Goal: Find specific page/section: Find specific page/section

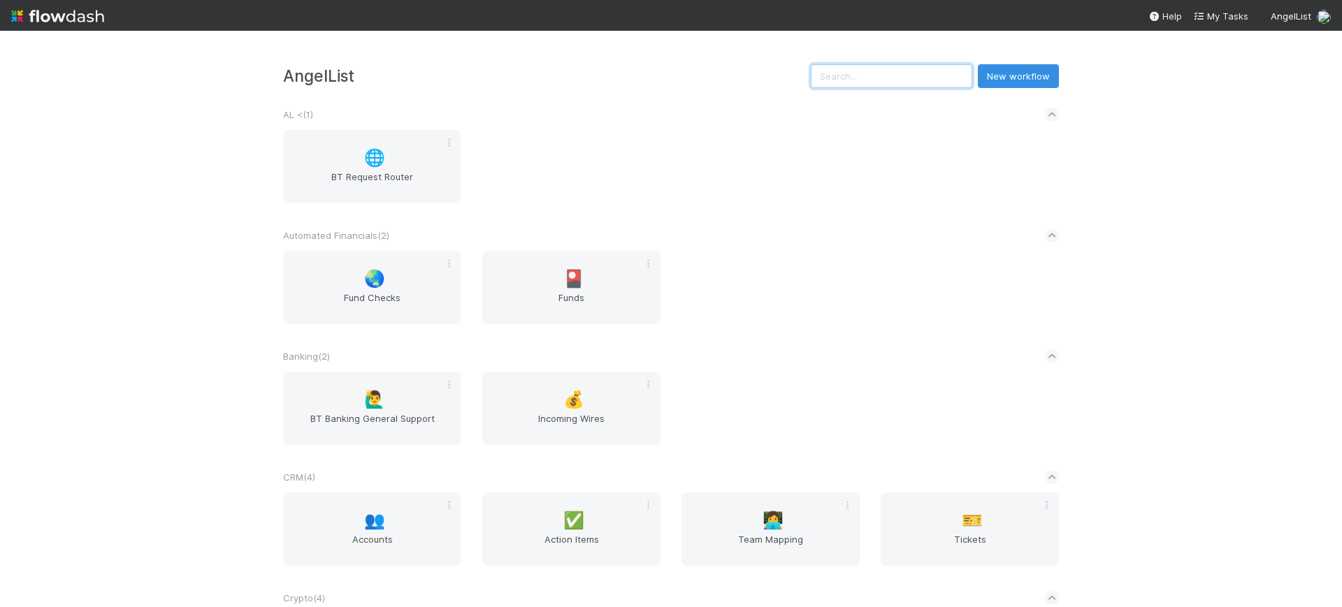
click at [891, 75] on input "text" at bounding box center [891, 76] width 161 height 24
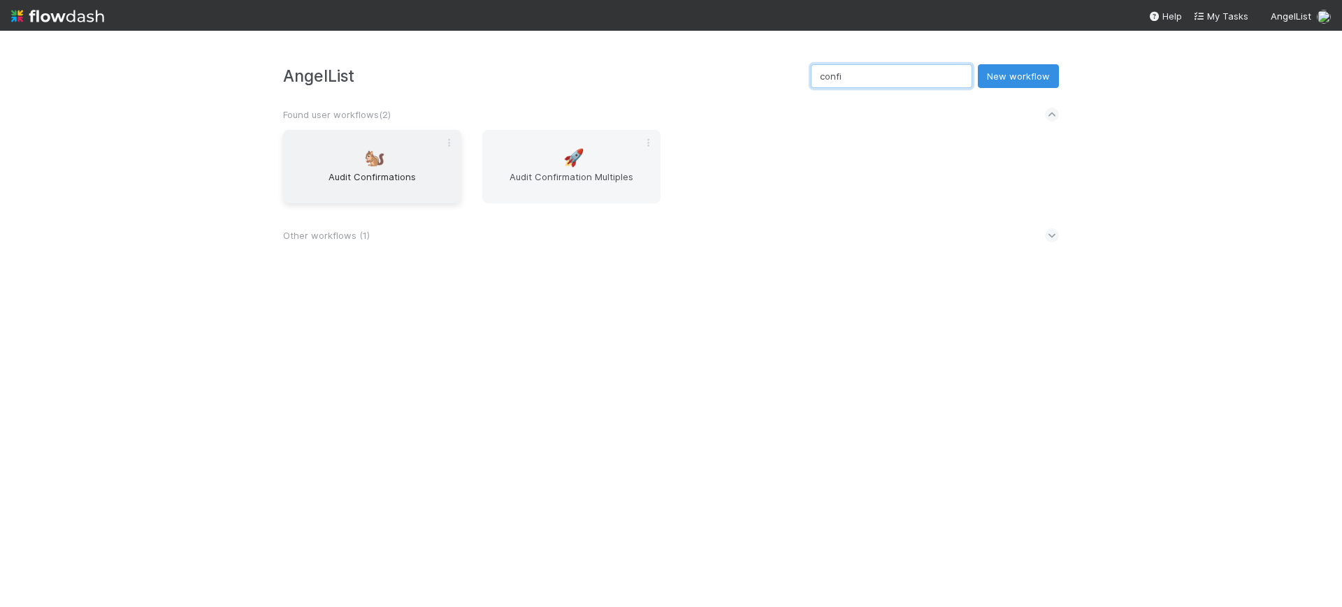
type input "confi"
click at [349, 157] on div "🐿️ Audit Confirmations" at bounding box center [372, 166] width 178 height 73
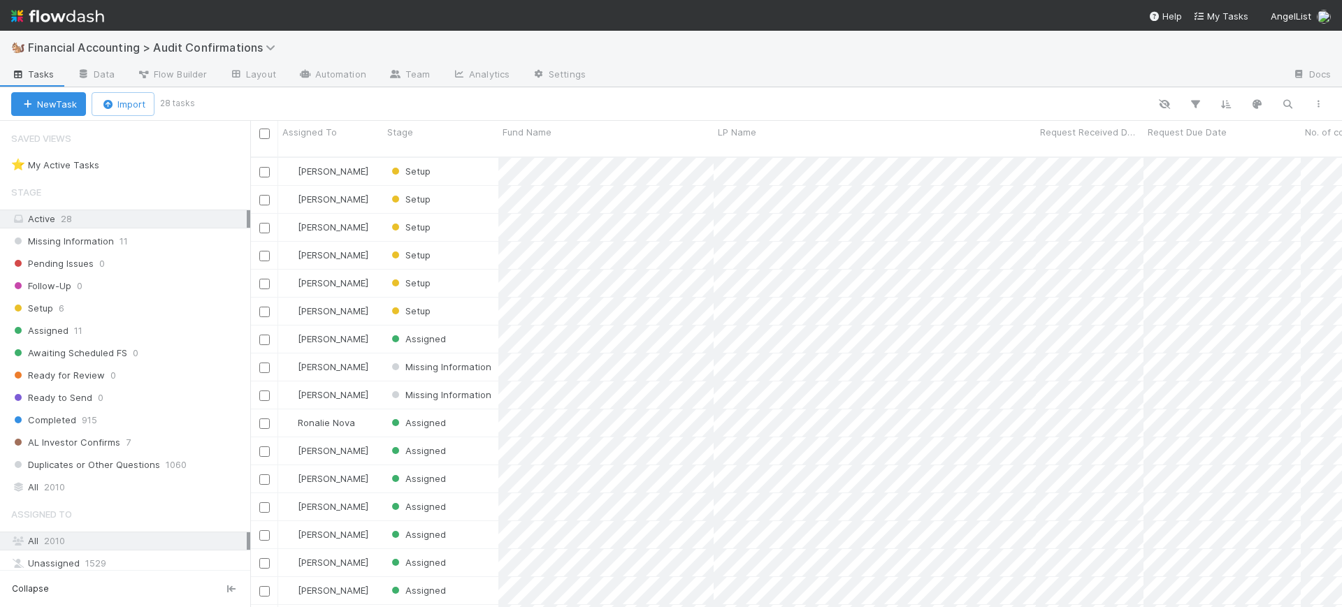
scroll to position [449, 1078]
click at [1194, 101] on icon "button" at bounding box center [1195, 104] width 14 height 13
click at [1098, 146] on button "Add Filter" at bounding box center [980, 146] width 419 height 20
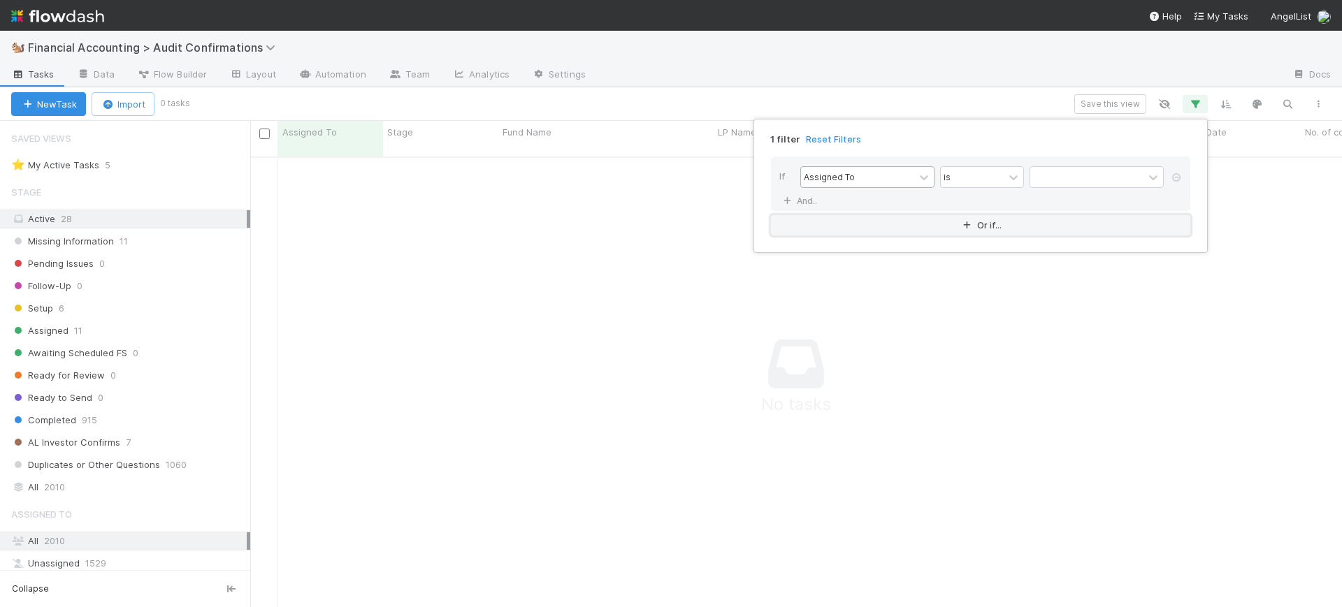
scroll to position [435, 1065]
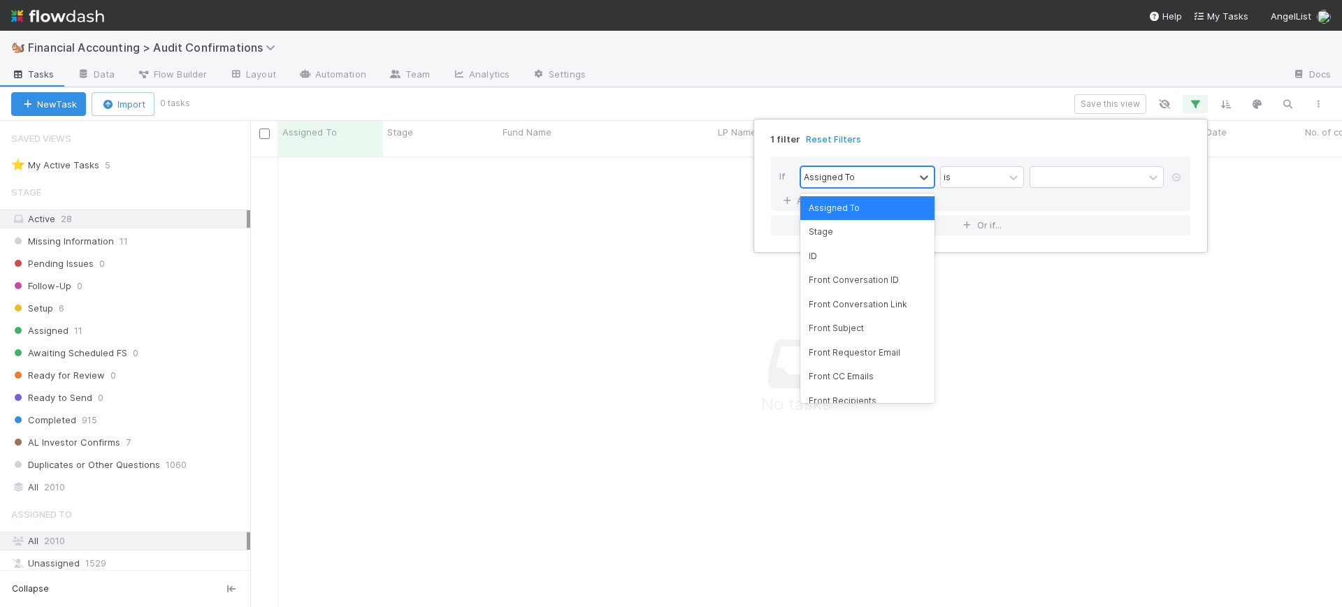
click at [901, 173] on div "Assigned To" at bounding box center [857, 177] width 113 height 20
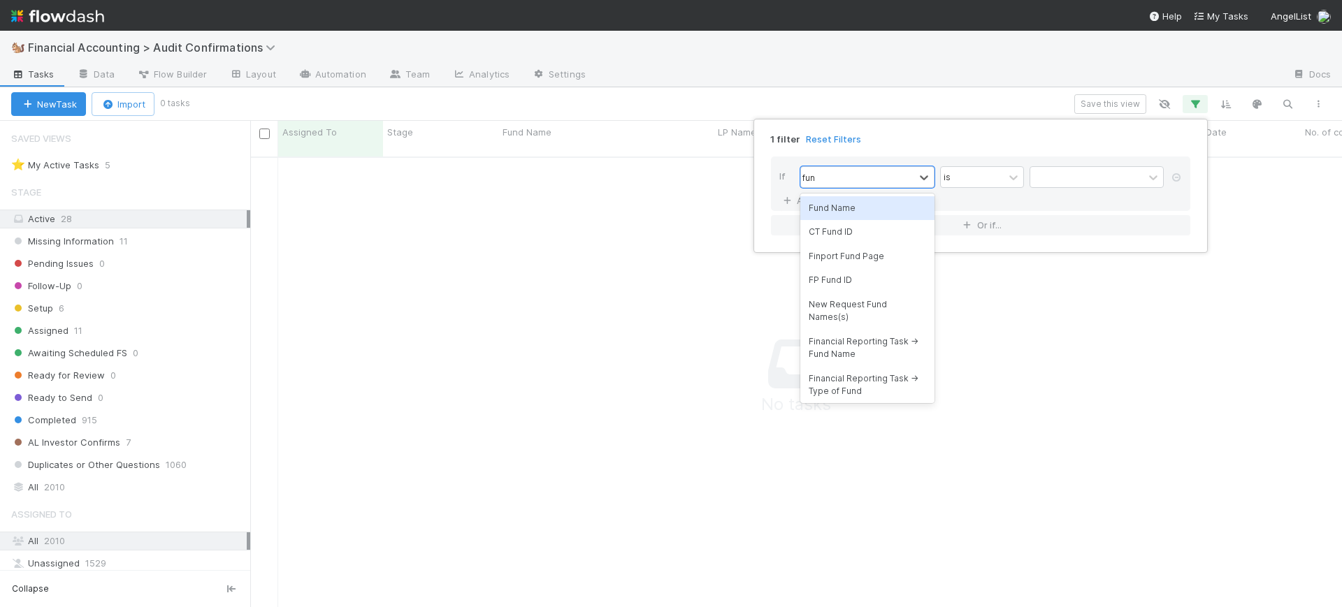
type input "fund"
click at [881, 208] on div "Fund Name" at bounding box center [867, 208] width 134 height 24
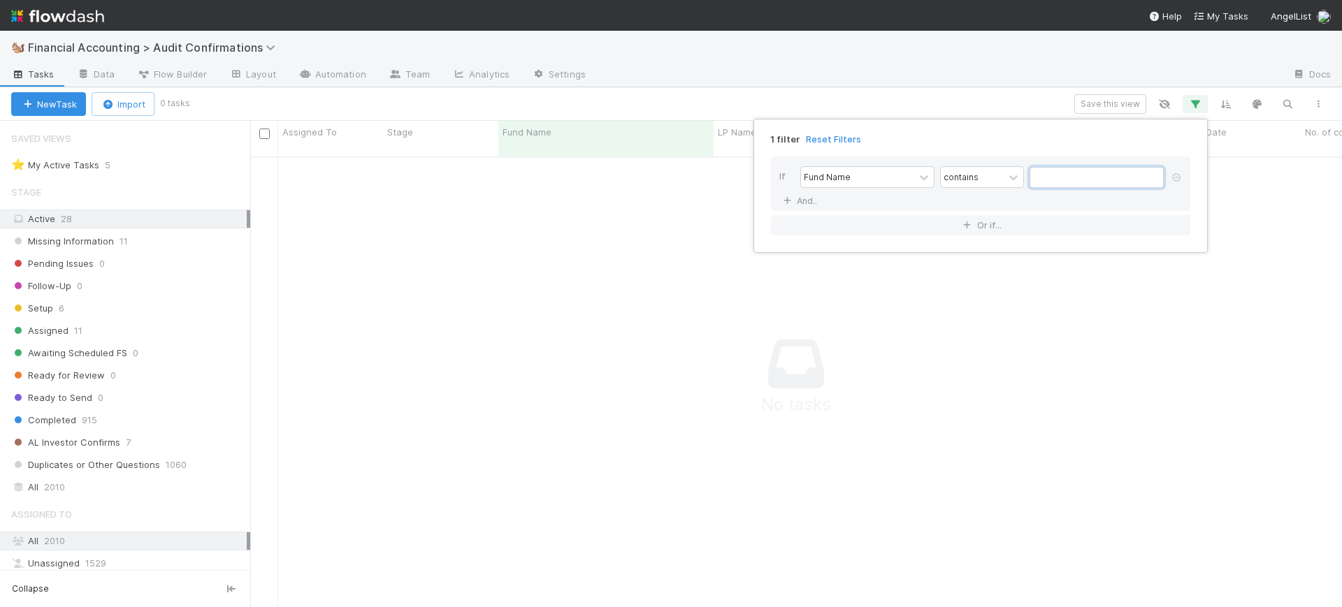
click at [1057, 177] on input "text" at bounding box center [1096, 177] width 134 height 21
type input "galax"
click at [82, 485] on div "1 filter Reset Filters If Fund Name contains galax And.. Or if..." at bounding box center [671, 303] width 1342 height 607
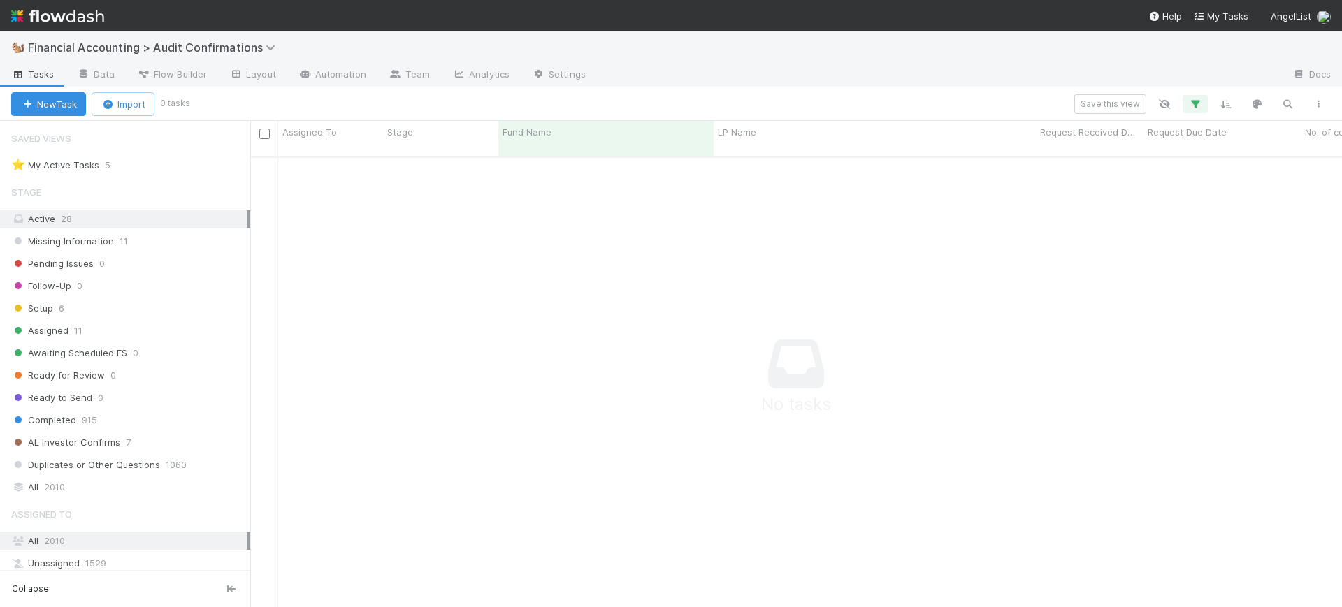
click at [82, 485] on div "All 2010" at bounding box center [128, 487] width 235 height 17
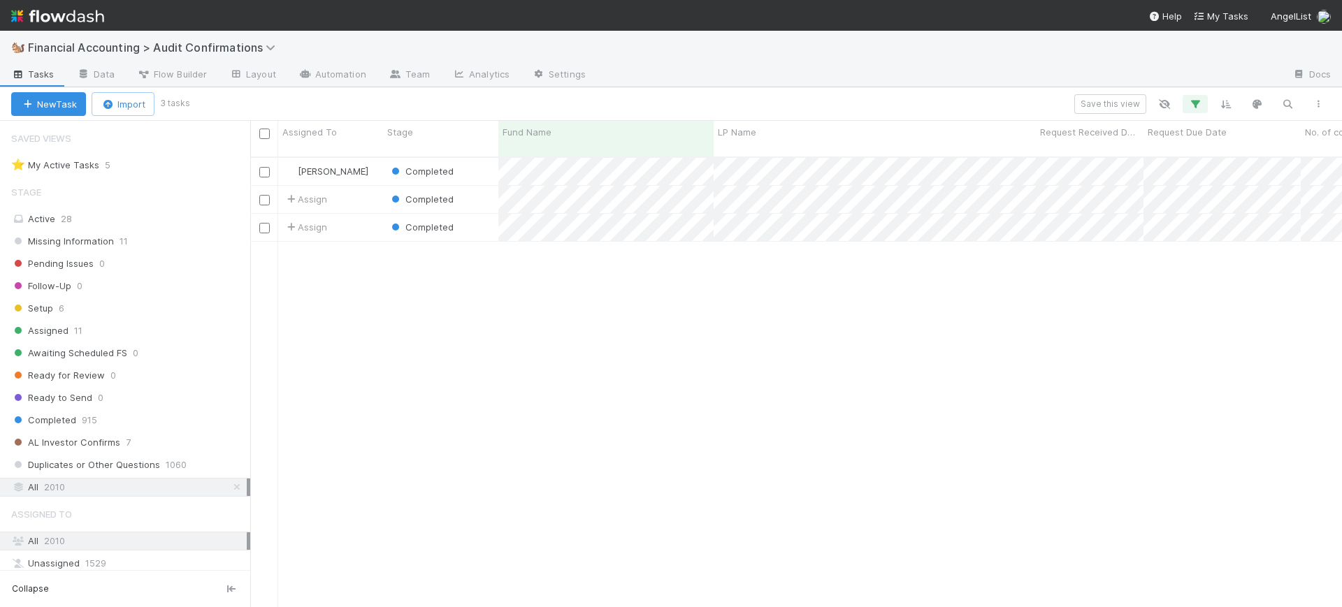
scroll to position [449, 1078]
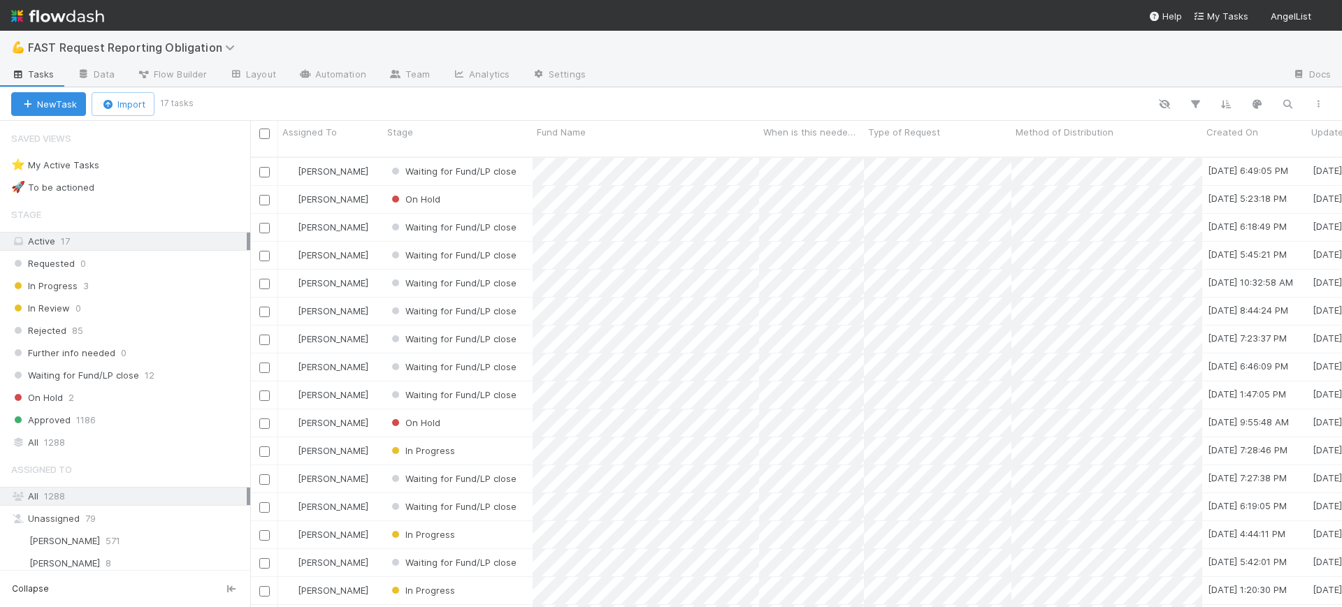
scroll to position [449, 1078]
click at [1194, 98] on icon "button" at bounding box center [1195, 104] width 14 height 13
click at [1006, 139] on button "Add Filter" at bounding box center [980, 146] width 419 height 20
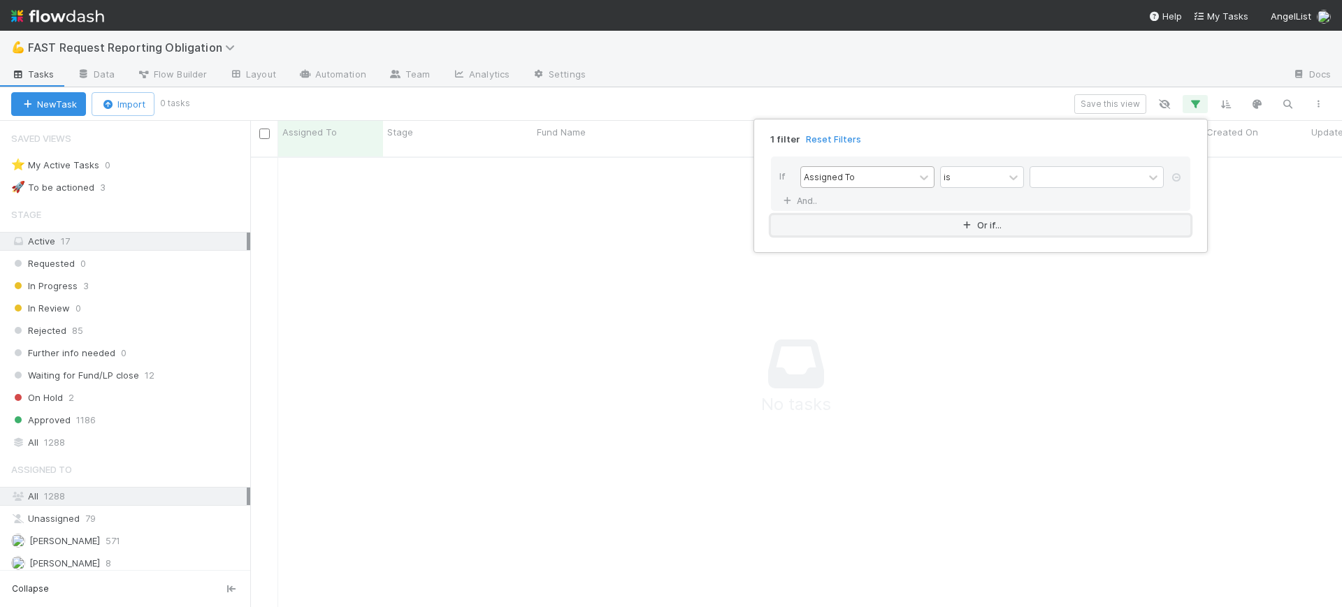
scroll to position [435, 1065]
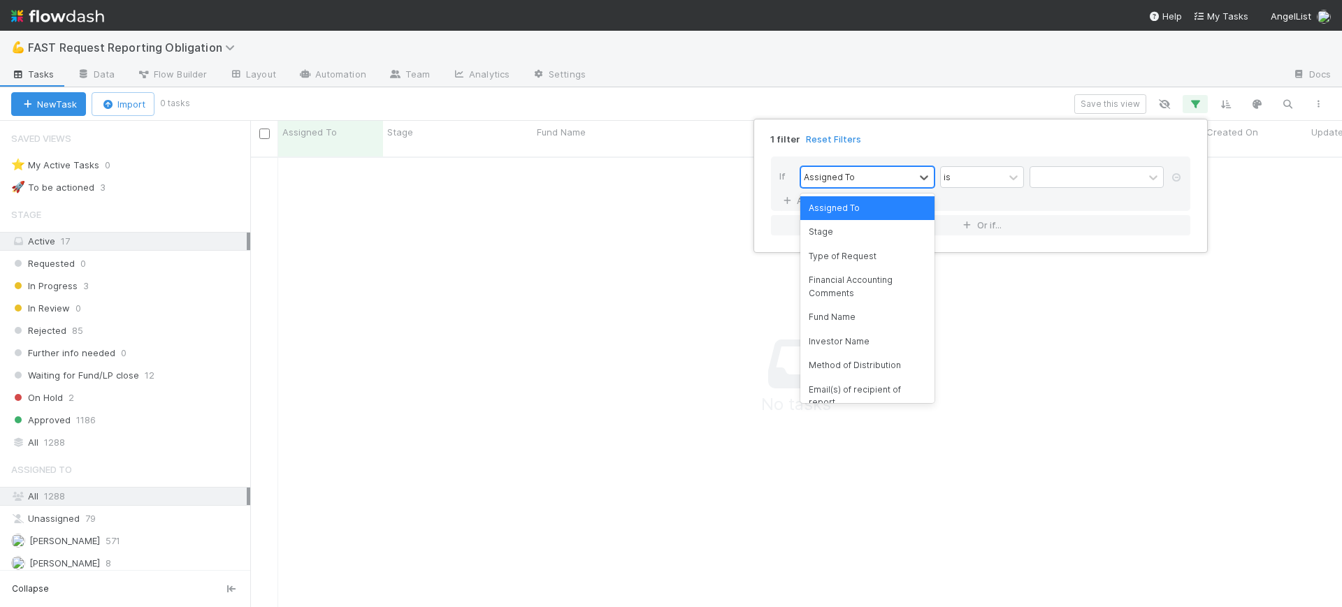
click at [905, 177] on div "Assigned To" at bounding box center [857, 177] width 113 height 20
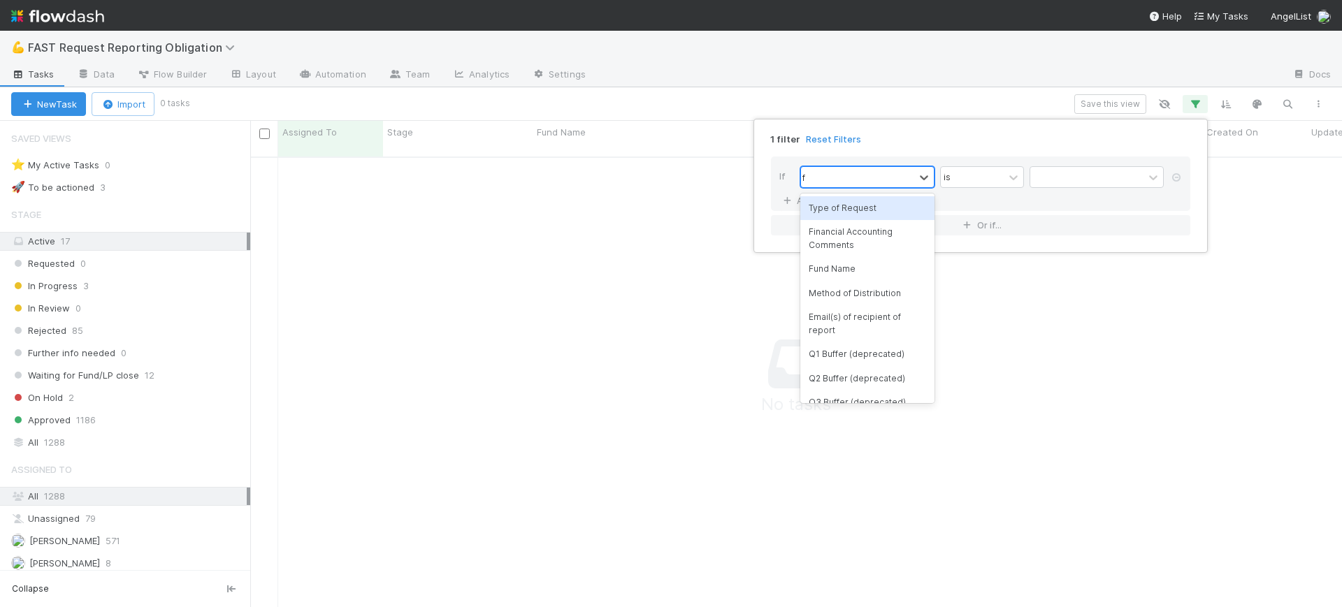
type input "fu"
click at [873, 206] on div "Fund Name" at bounding box center [867, 208] width 134 height 24
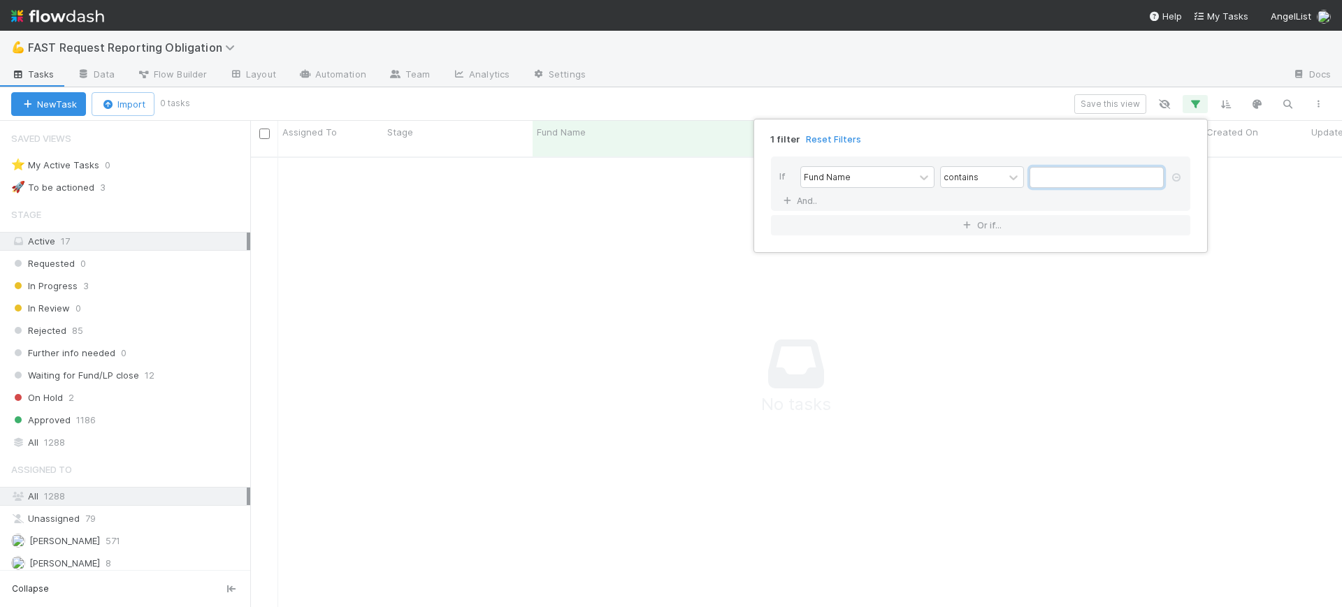
click at [1034, 183] on input "text" at bounding box center [1096, 177] width 134 height 21
type input "galaxy"
click at [55, 440] on div "1 filter Reset Filters If Fund Name contains galaxy And.. Or if..." at bounding box center [671, 303] width 1342 height 607
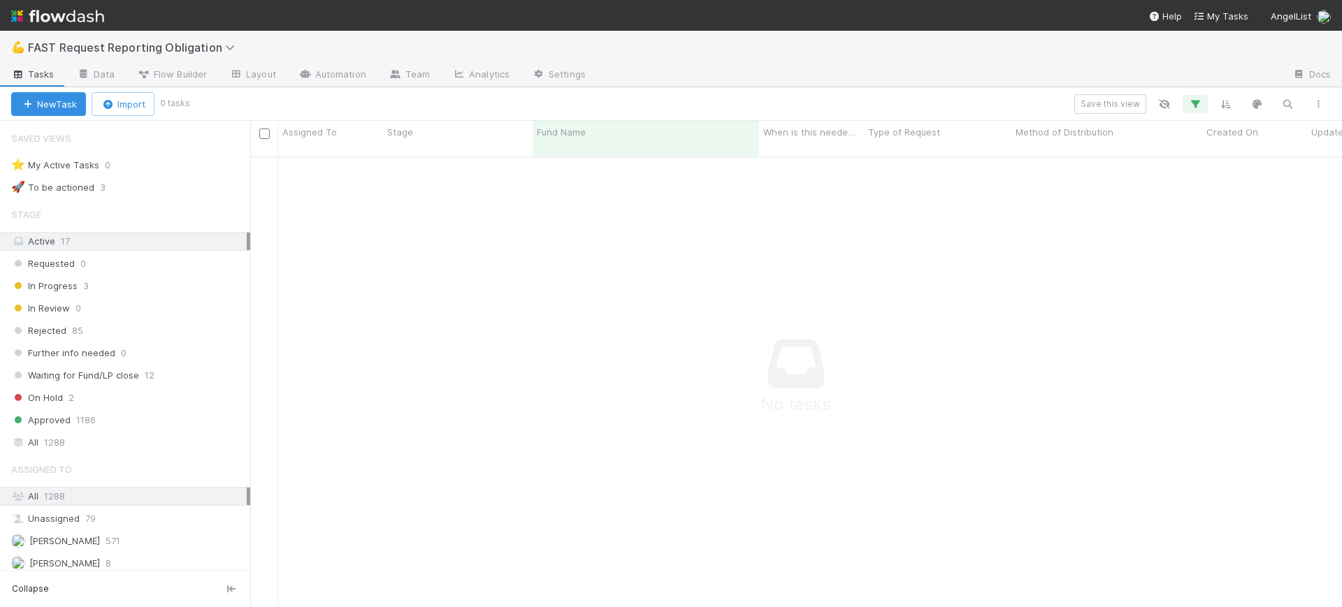
click at [55, 440] on span "1288" at bounding box center [54, 442] width 21 height 17
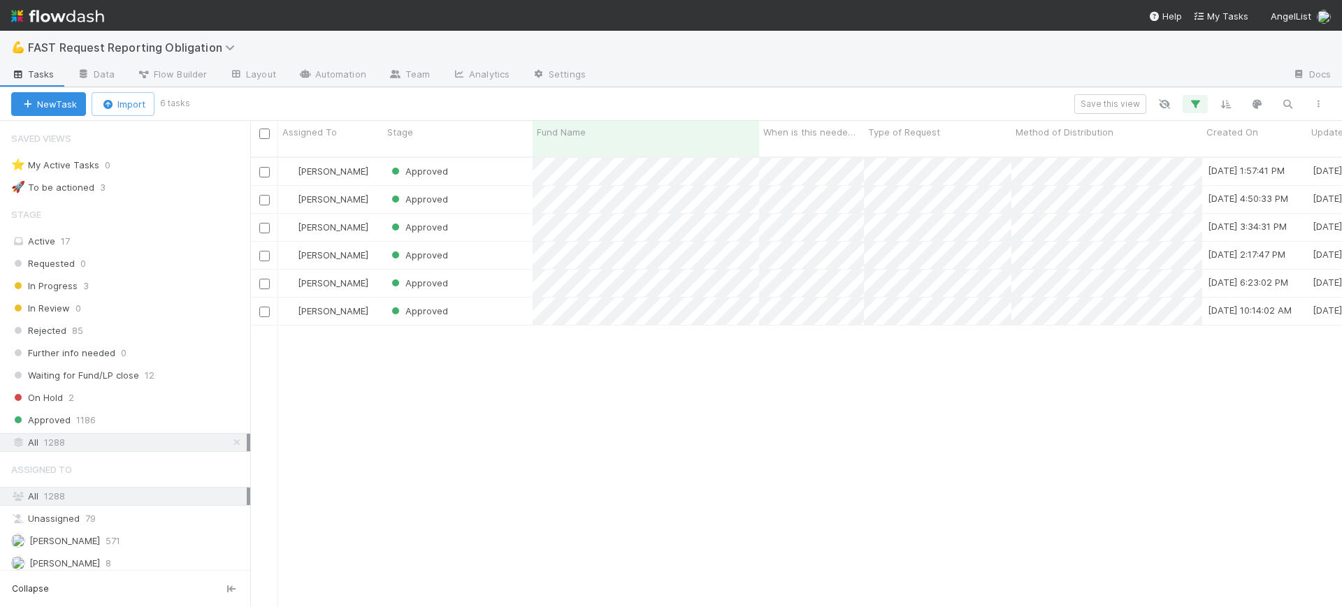
scroll to position [449, 1078]
